Goal: Browse casually

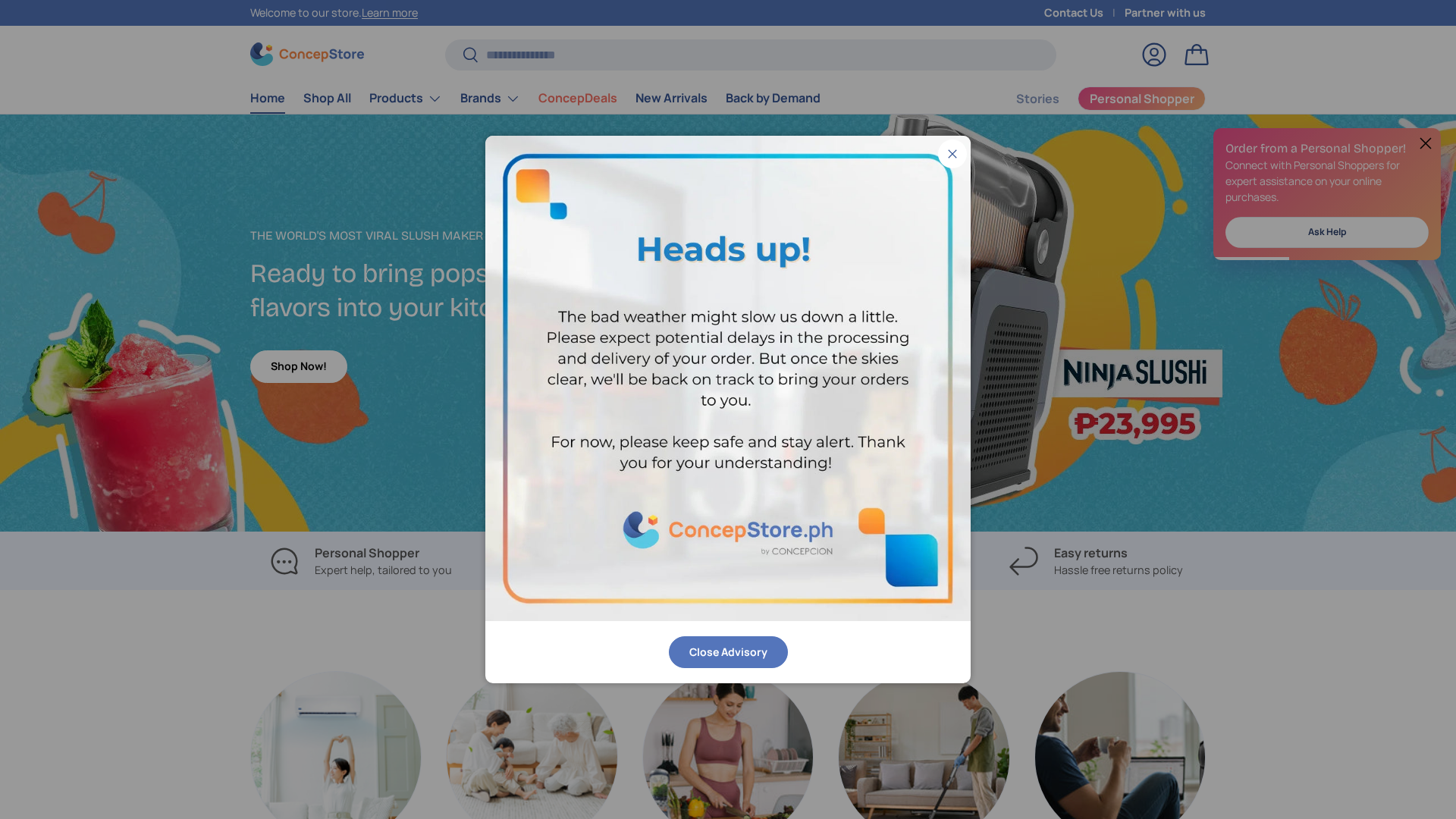
scroll to position [1762, 6200]
